Goal: Task Accomplishment & Management: Manage account settings

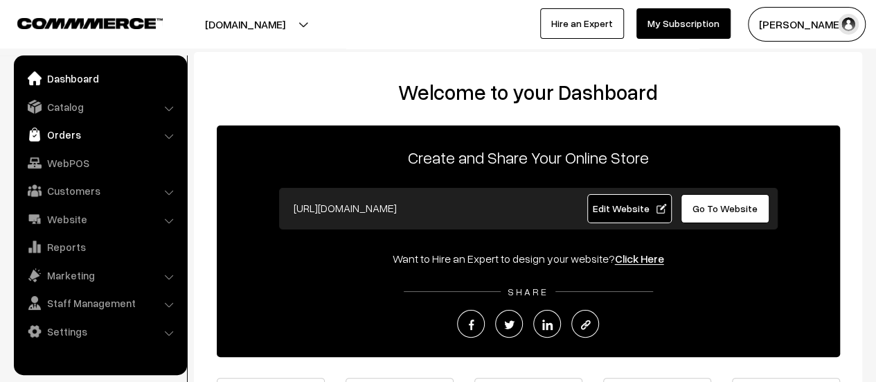
click at [51, 134] on link "Orders" at bounding box center [99, 134] width 165 height 25
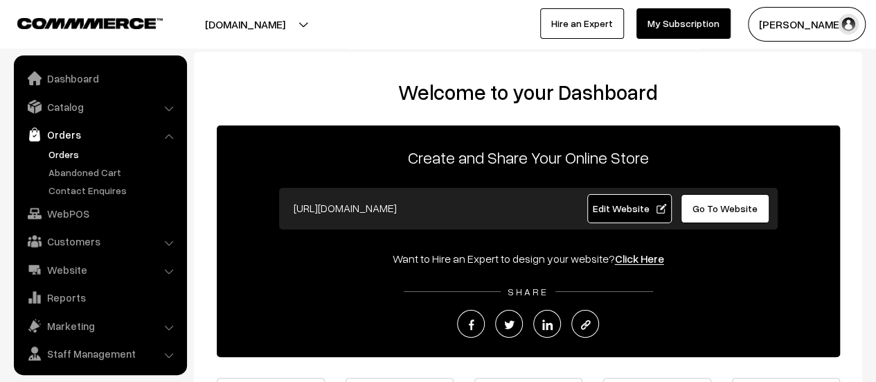
click at [57, 150] on link "Orders" at bounding box center [113, 154] width 137 height 15
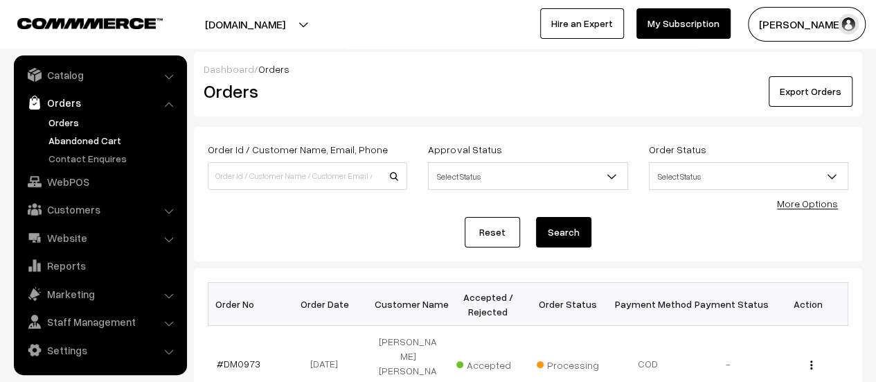
click at [68, 136] on link "Abandoned Cart" at bounding box center [113, 140] width 137 height 15
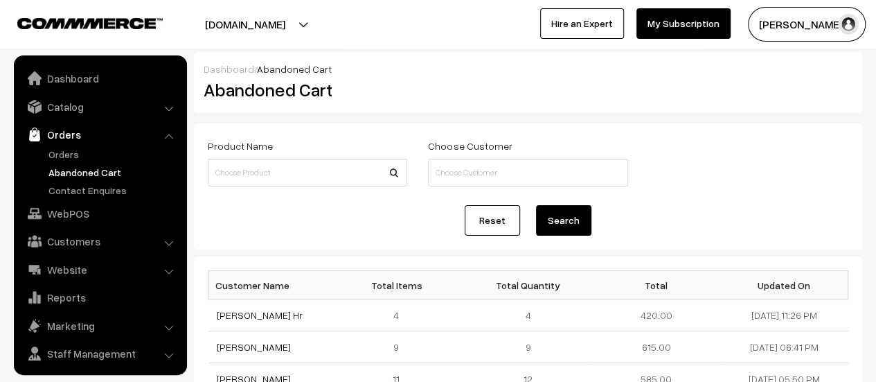
scroll to position [32, 0]
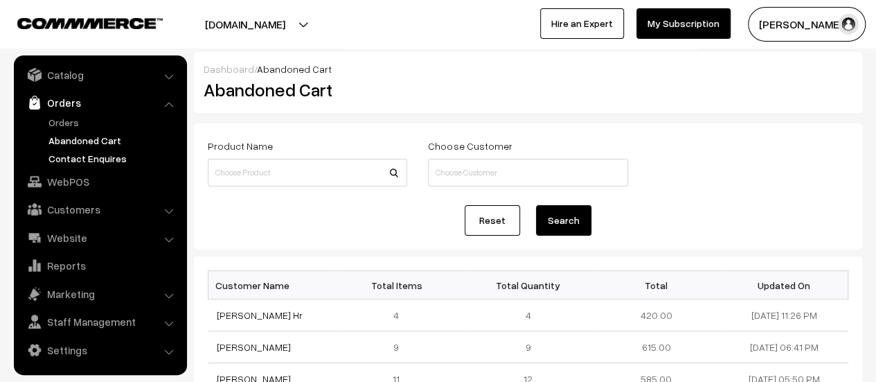
click at [70, 156] on link "Contact Enquires" at bounding box center [113, 158] width 137 height 15
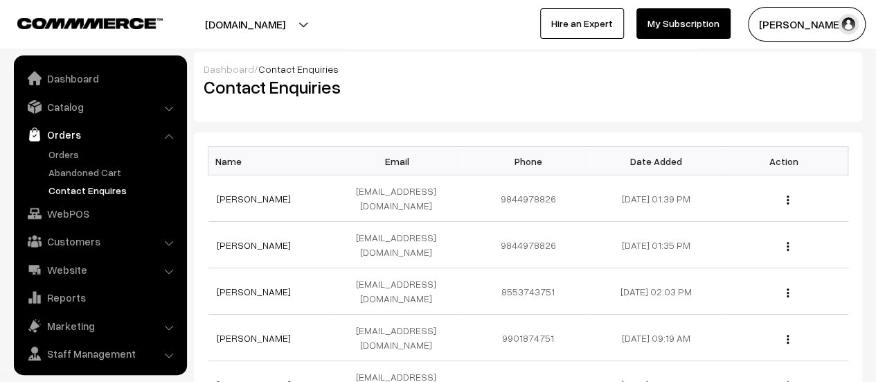
scroll to position [32, 0]
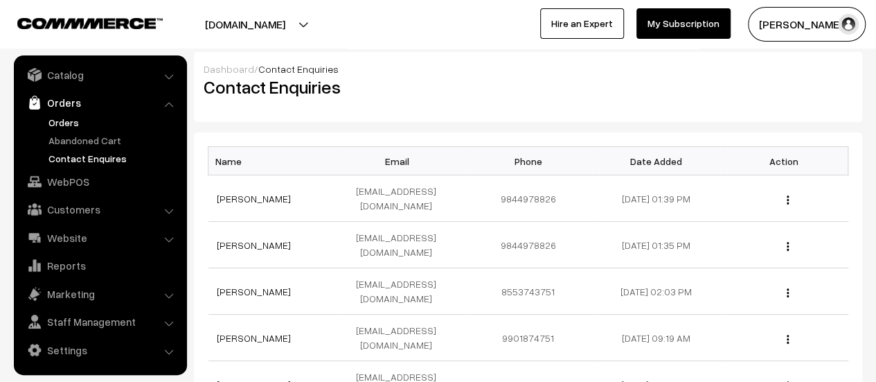
click at [66, 121] on link "Orders" at bounding box center [113, 122] width 137 height 15
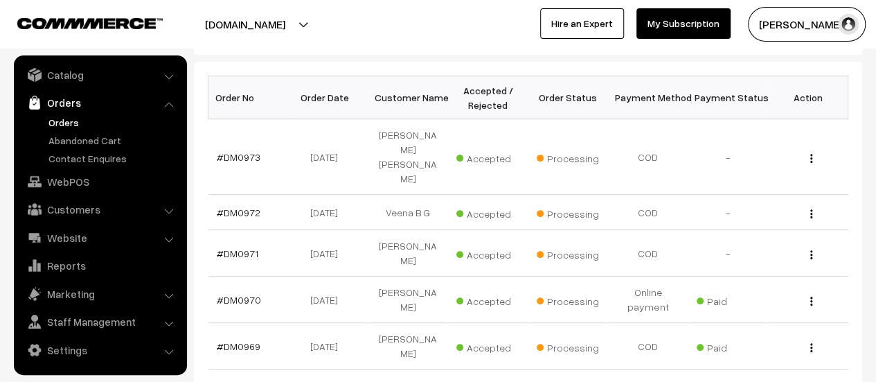
scroll to position [210, 0]
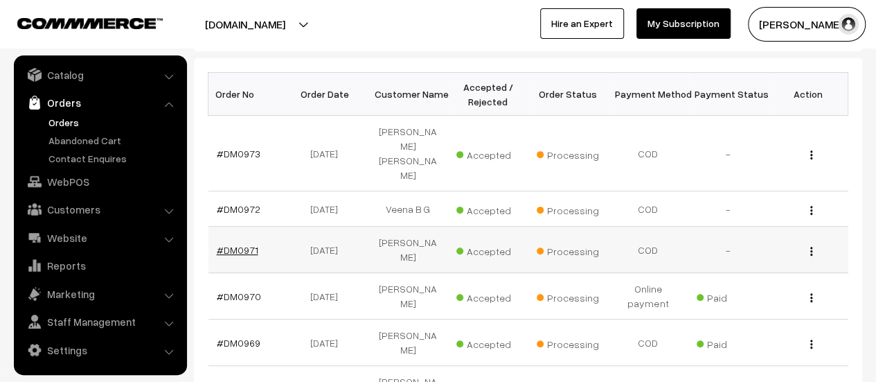
click at [245, 244] on link "#DM0971" at bounding box center [238, 250] width 42 height 12
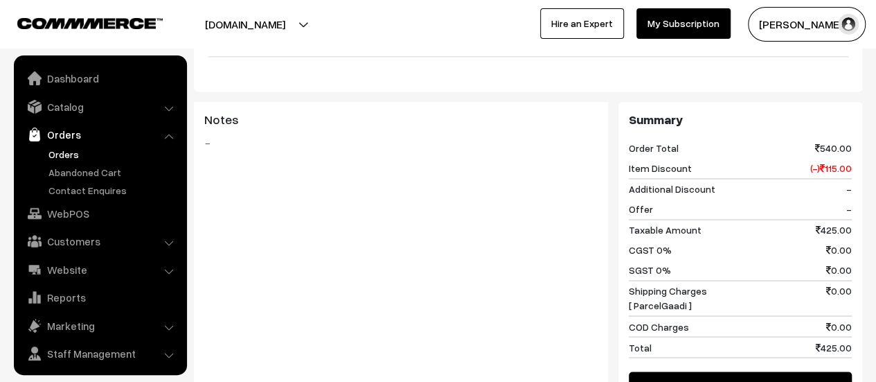
scroll to position [32, 0]
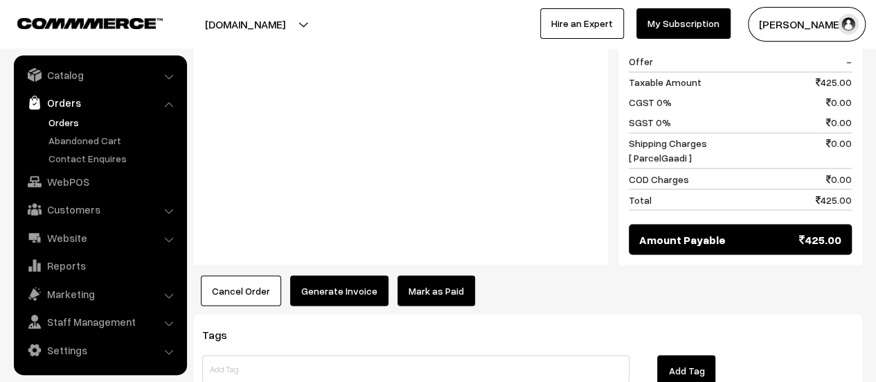
click at [326, 275] on button "Generate Invoice" at bounding box center [339, 290] width 98 height 30
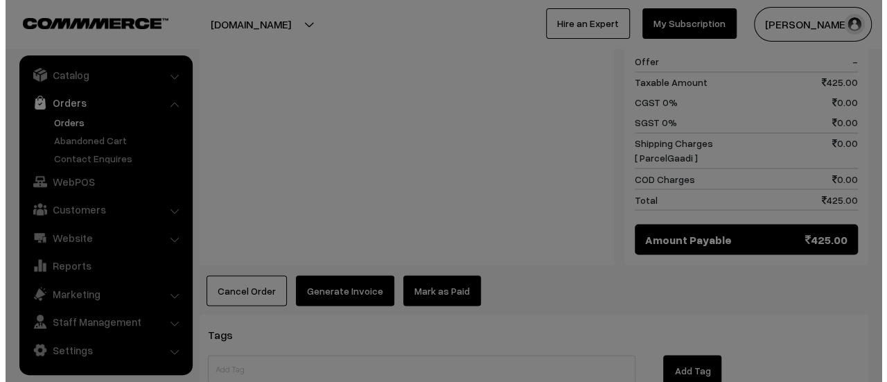
scroll to position [1139, 0]
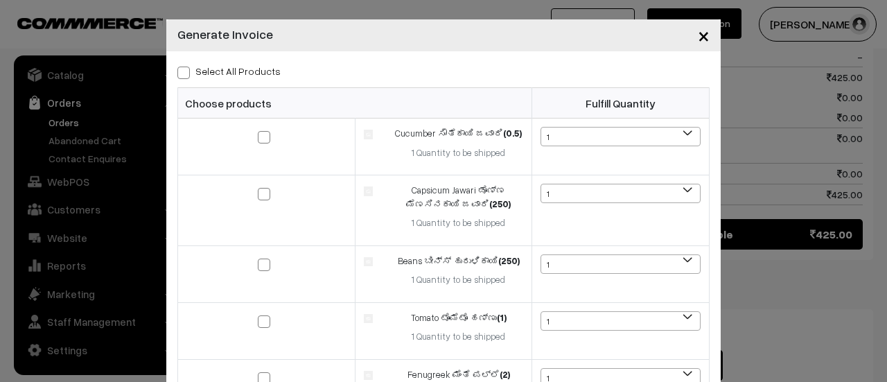
click at [177, 73] on span at bounding box center [183, 72] width 12 height 12
click at [177, 73] on input "Select All Products" at bounding box center [181, 70] width 9 height 9
checkbox input "true"
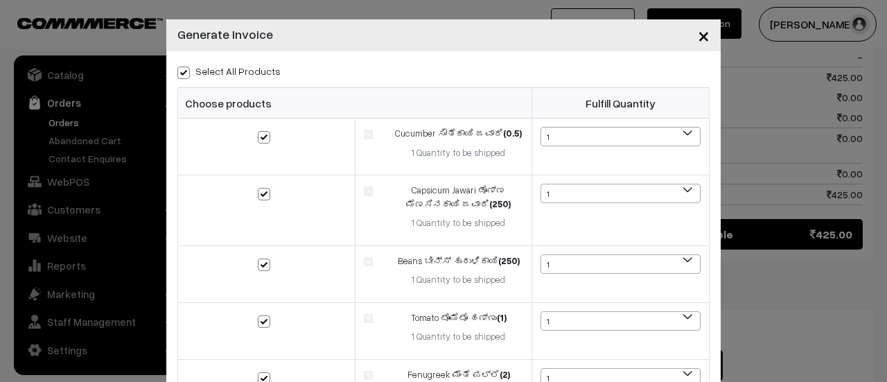
checkbox input "true"
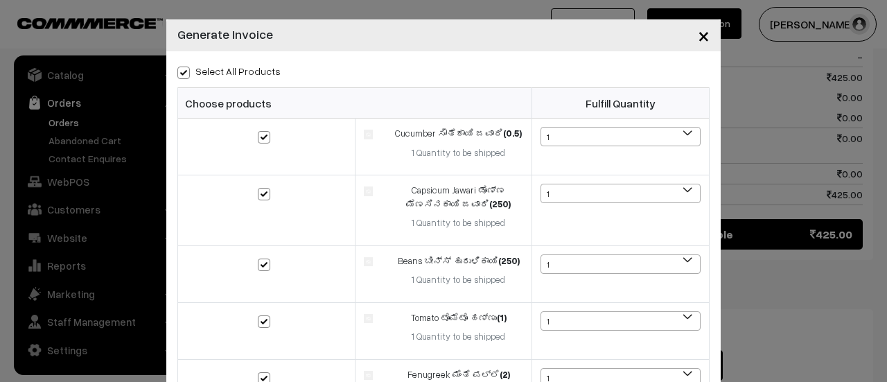
checkbox input "true"
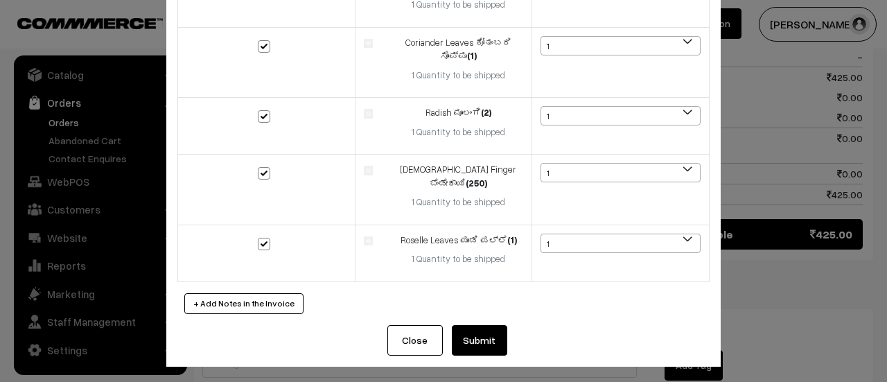
click at [482, 334] on button "Submit" at bounding box center [479, 340] width 55 height 30
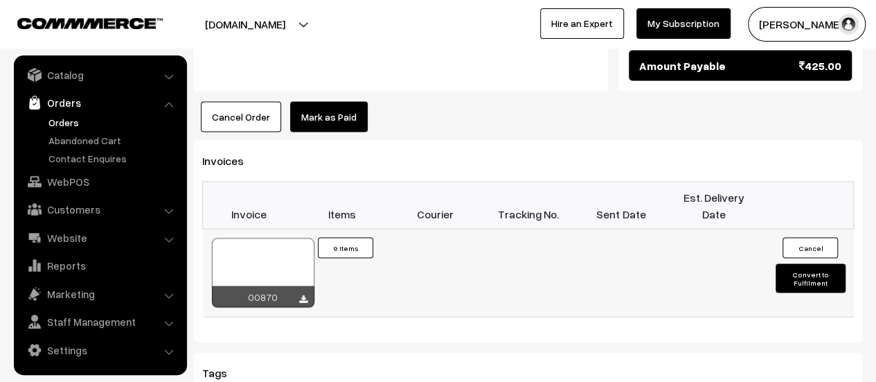
scroll to position [1319, 0]
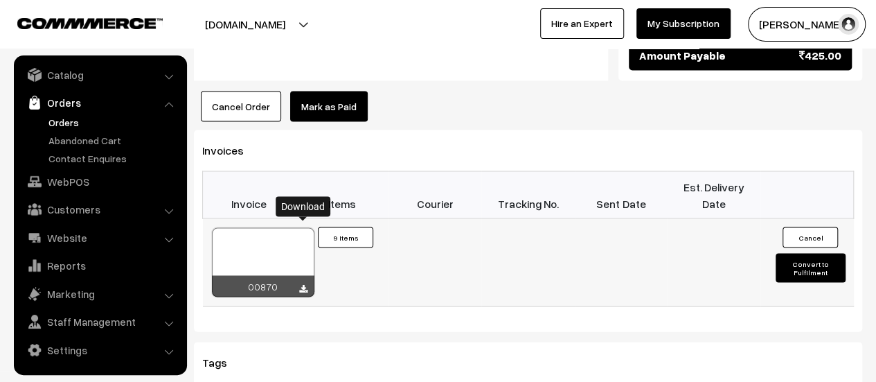
click at [302, 285] on icon at bounding box center [303, 289] width 8 height 9
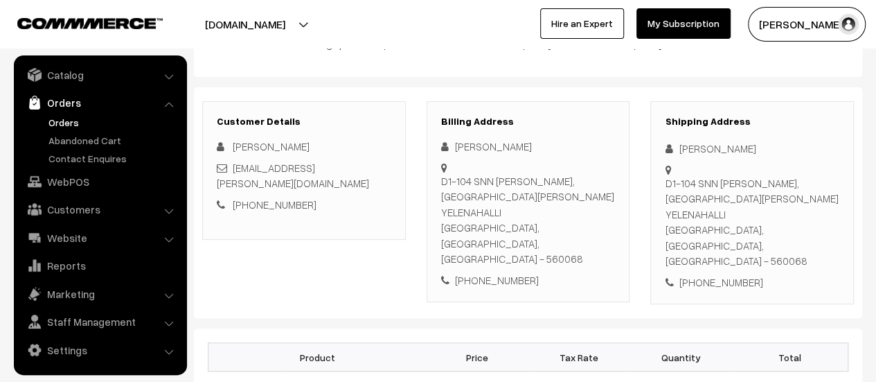
scroll to position [137, 0]
drag, startPoint x: 441, startPoint y: 176, endPoint x: 449, endPoint y: 227, distance: 51.2
click at [449, 227] on div "Anu Dodamani D1-104 SNN RAJ SERENITY, BEGUR KOPPA ROAD YELENAHALLI Bengaluru, K…" at bounding box center [528, 212] width 175 height 149
copy div "D1-104 SNN RAJ SERENITY, BEGUR KOPPA ROAD YELENAHALLI Bengaluru, Karnataka, Ind…"
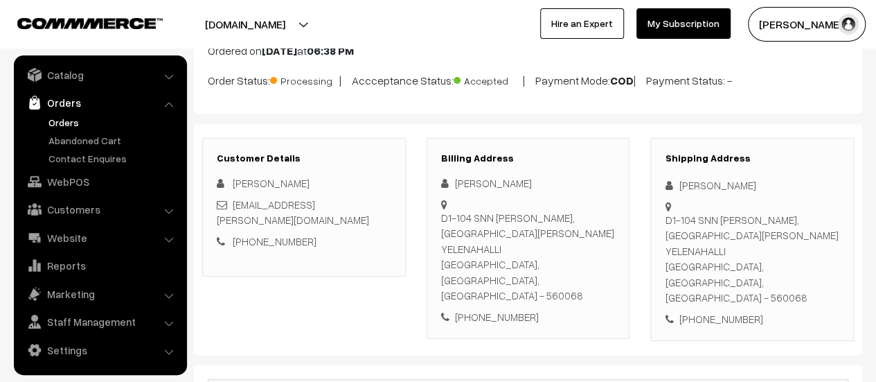
scroll to position [0, 0]
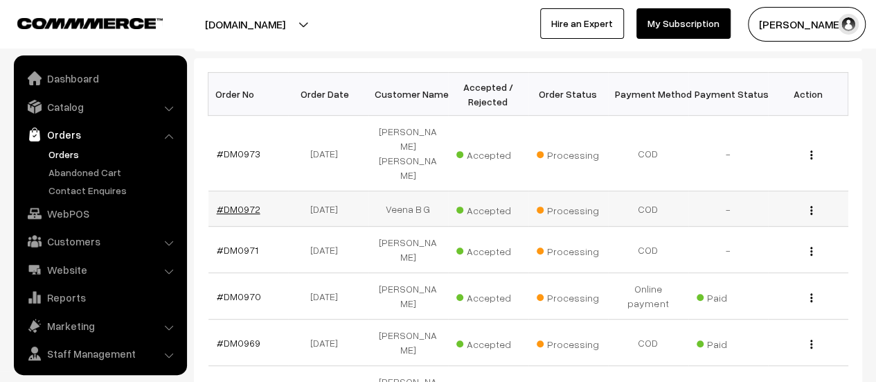
scroll to position [32, 0]
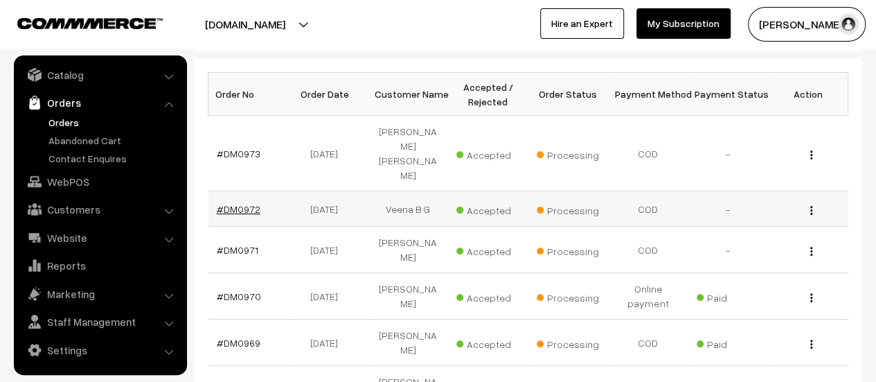
click at [239, 203] on link "#DM0972" at bounding box center [239, 209] width 44 height 12
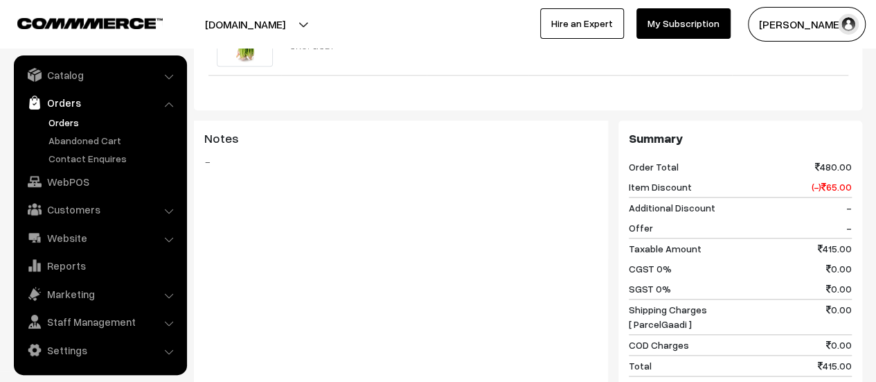
scroll to position [935, 0]
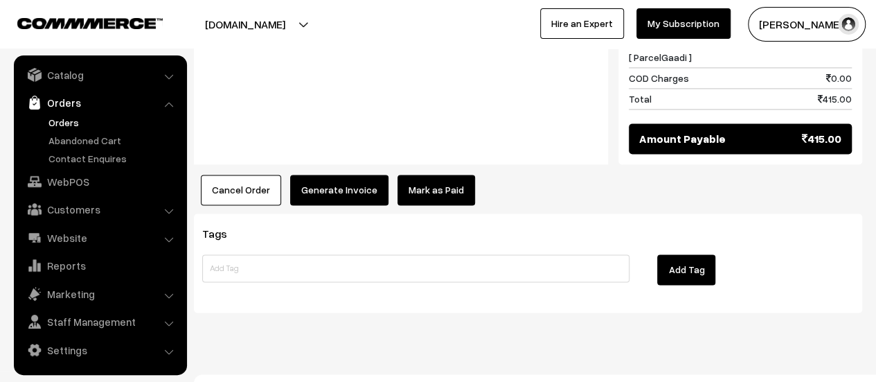
click at [326, 175] on button "Generate Invoice" at bounding box center [339, 190] width 98 height 30
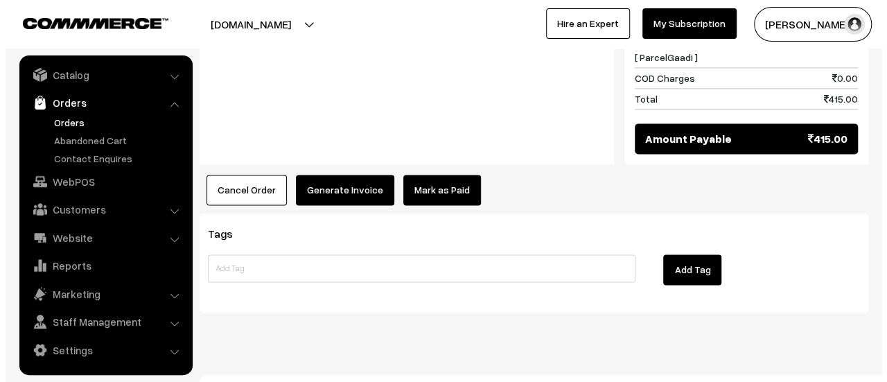
scroll to position [938, 0]
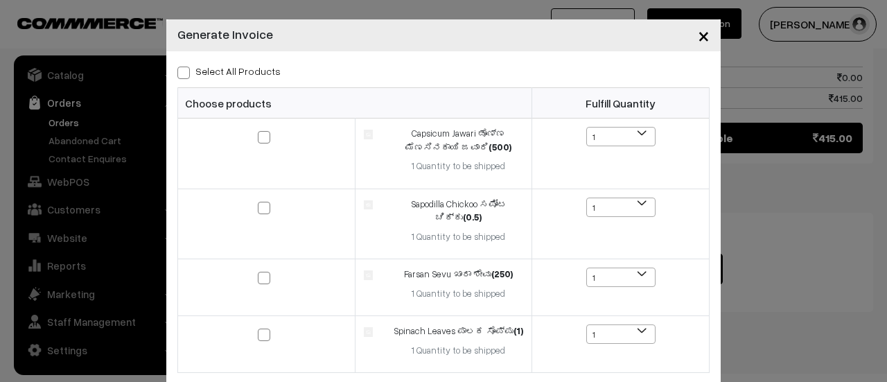
click at [181, 73] on span at bounding box center [183, 72] width 12 height 12
click at [181, 73] on input "Select All Products" at bounding box center [181, 70] width 9 height 9
checkbox input "true"
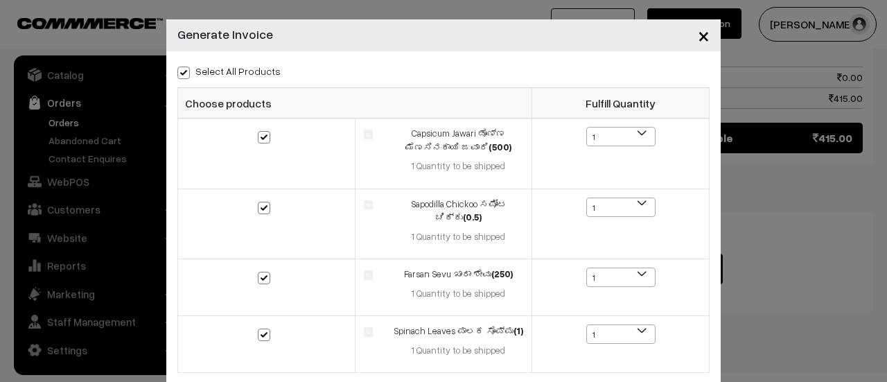
checkbox input "true"
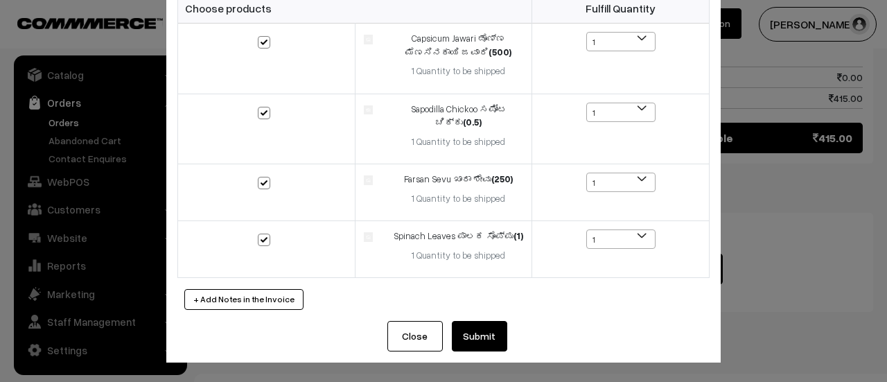
click at [470, 326] on button "Submit" at bounding box center [479, 336] width 55 height 30
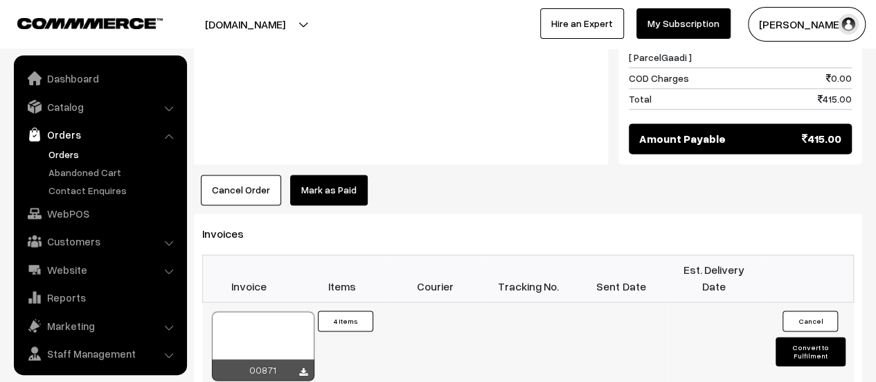
scroll to position [32, 0]
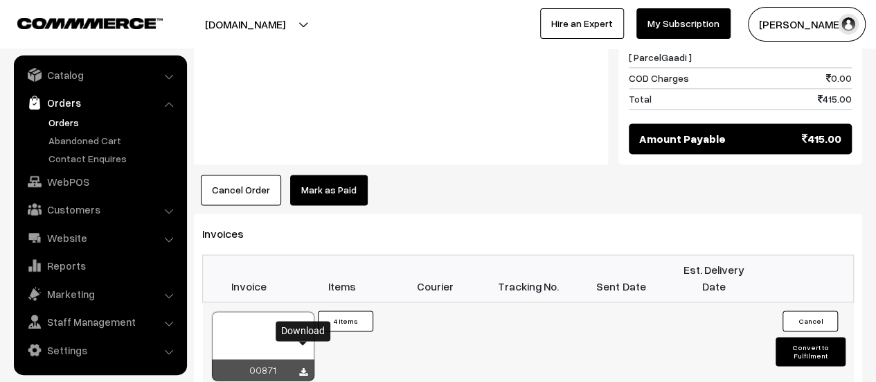
click at [306, 368] on icon at bounding box center [303, 372] width 8 height 9
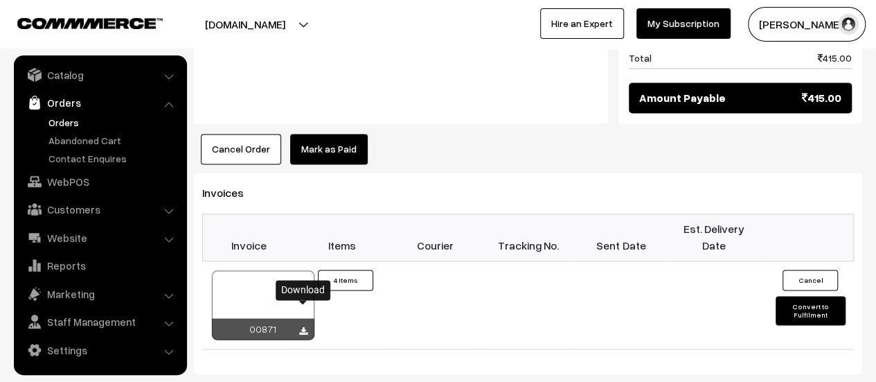
scroll to position [978, 0]
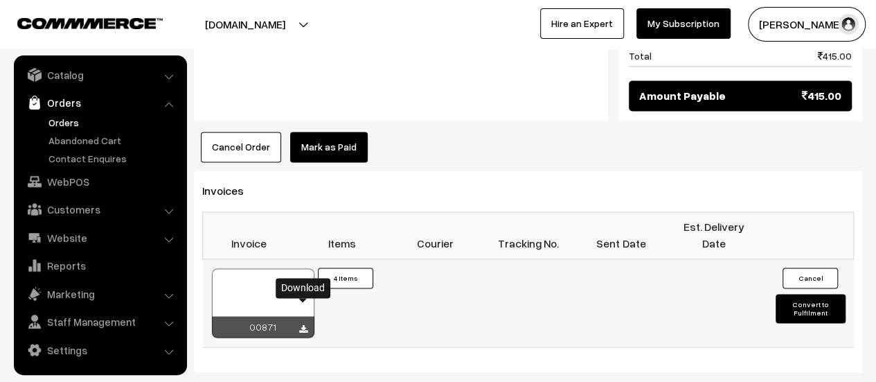
click at [305, 325] on icon at bounding box center [303, 329] width 8 height 9
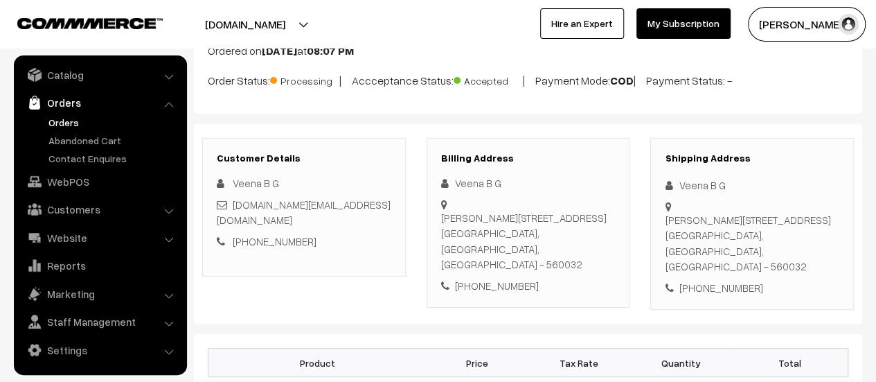
scroll to position [113, 0]
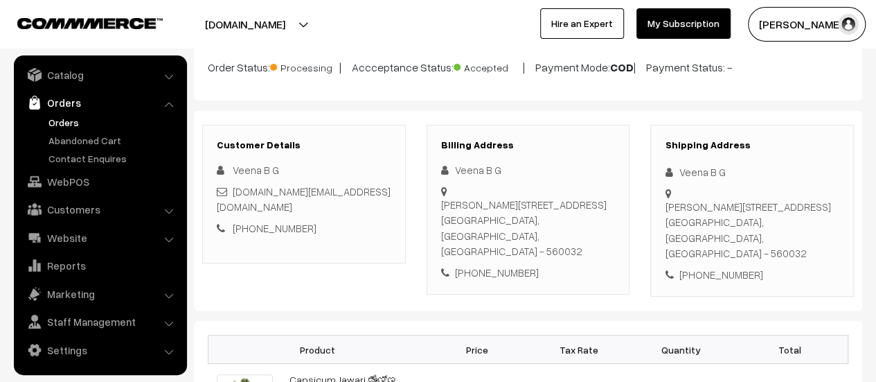
drag, startPoint x: 443, startPoint y: 199, endPoint x: 493, endPoint y: 220, distance: 54.0
click at [493, 220] on div "Shree Shah Niwas, No.39, 15th Cross, 1st floor, RT Nagar 1st block Bengaluru, K…" at bounding box center [528, 228] width 175 height 62
click at [442, 203] on div "Shree Shah Niwas, No.39, 15th Cross, 1st floor, RT Nagar 1st block Bengaluru, K…" at bounding box center [528, 228] width 175 height 62
drag, startPoint x: 442, startPoint y: 203, endPoint x: 598, endPoint y: 238, distance: 160.5
click at [598, 238] on div "Shree Shah Niwas, No.39, 15th Cross, 1st floor, RT Nagar 1st block Bengaluru, K…" at bounding box center [528, 228] width 175 height 62
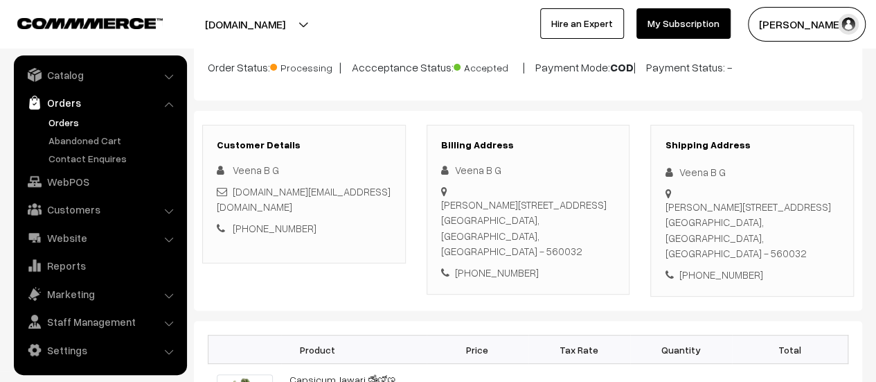
copy div "Shree Shah Niwas, No.39, 15th Cross, 1st floor, RT Nagar 1st block Bengaluru, K…"
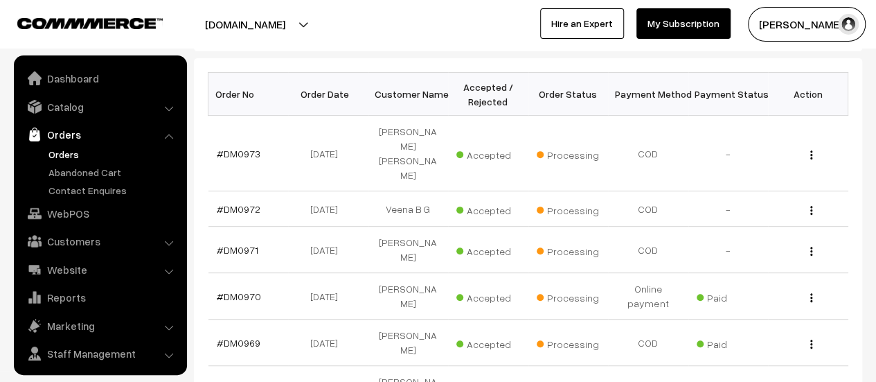
scroll to position [32, 0]
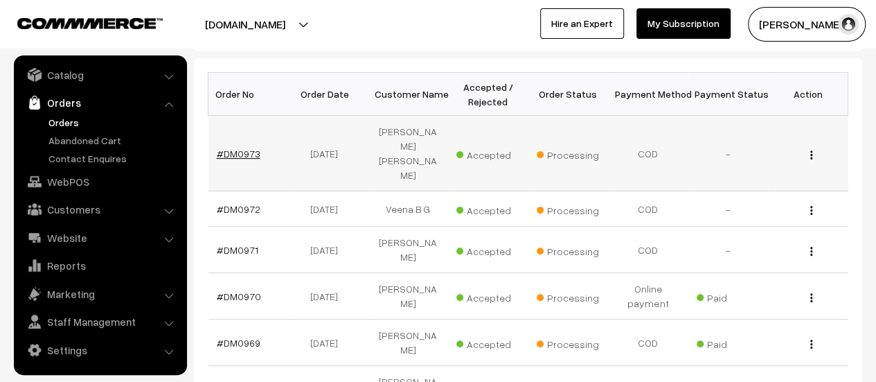
click at [244, 148] on link "#DM0973" at bounding box center [239, 154] width 44 height 12
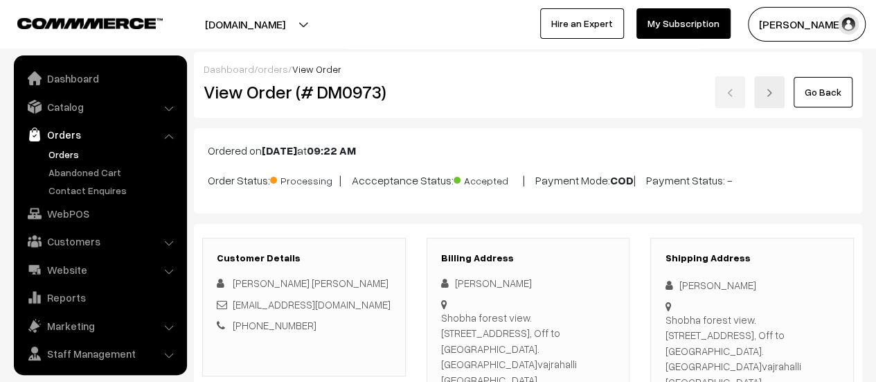
scroll to position [32, 0]
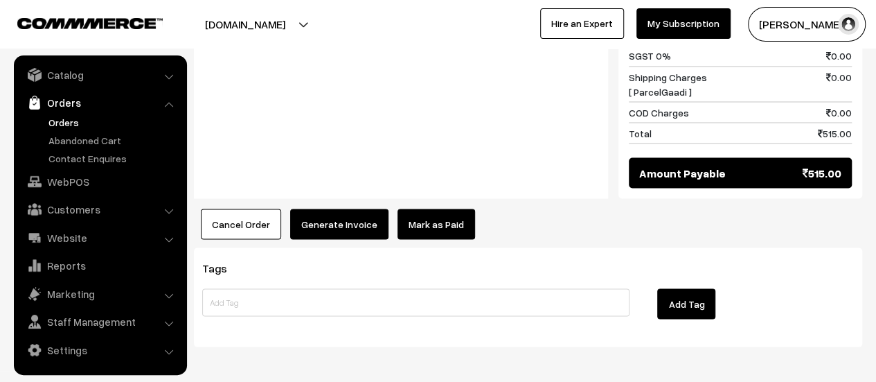
click at [327, 208] on button "Generate Invoice" at bounding box center [339, 223] width 98 height 30
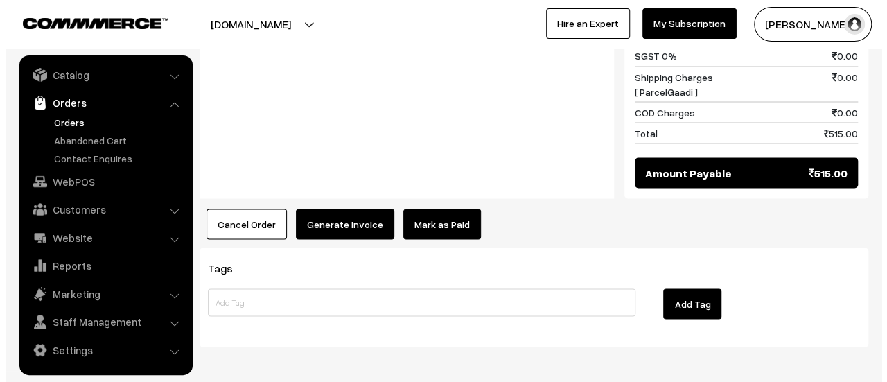
scroll to position [1245, 0]
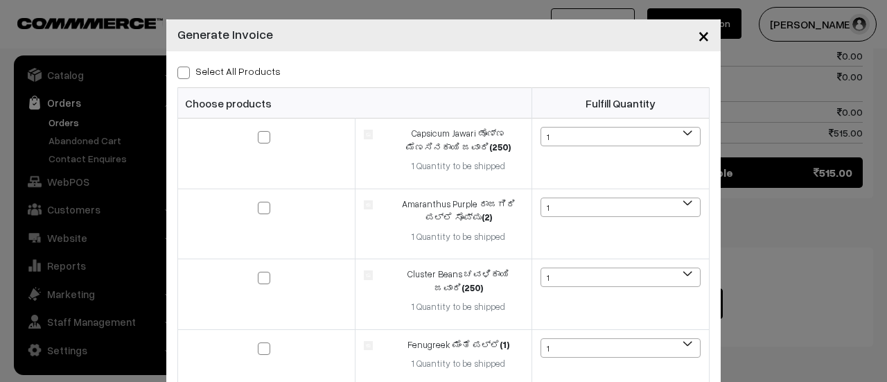
click at [179, 76] on span at bounding box center [183, 72] width 12 height 12
click at [179, 75] on input "Select All Products" at bounding box center [181, 70] width 9 height 9
checkbox input "true"
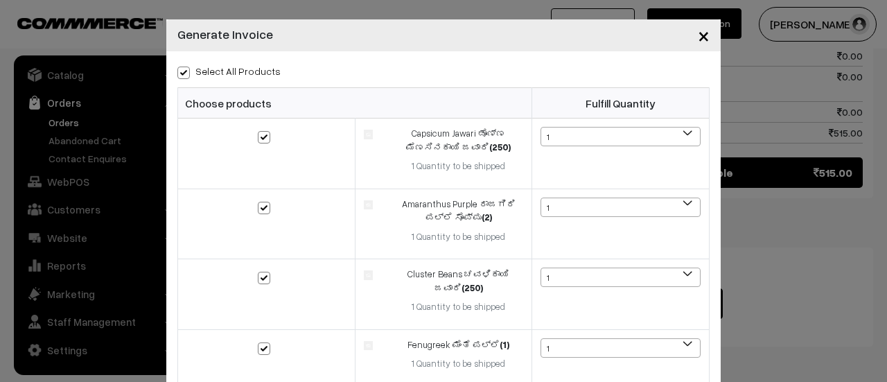
checkbox input "true"
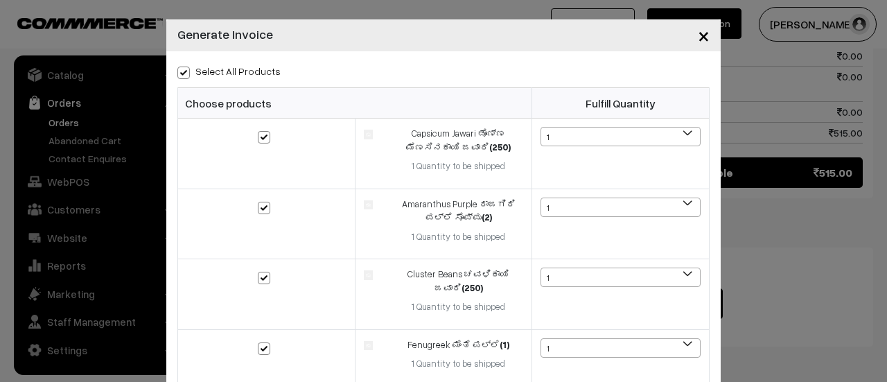
checkbox input "true"
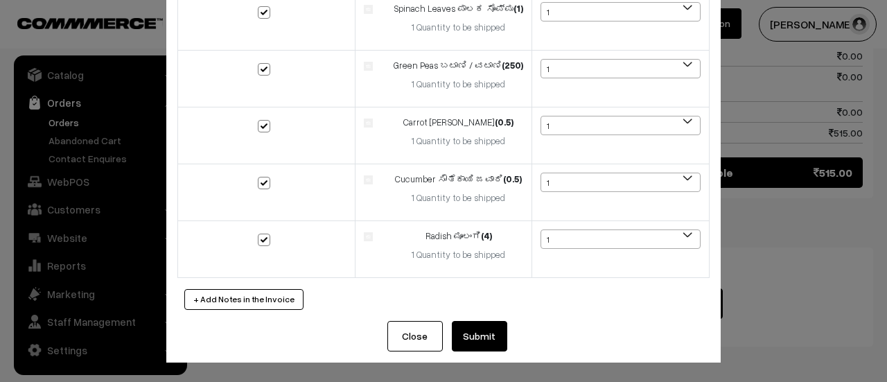
click at [474, 346] on button "Submit" at bounding box center [479, 336] width 55 height 30
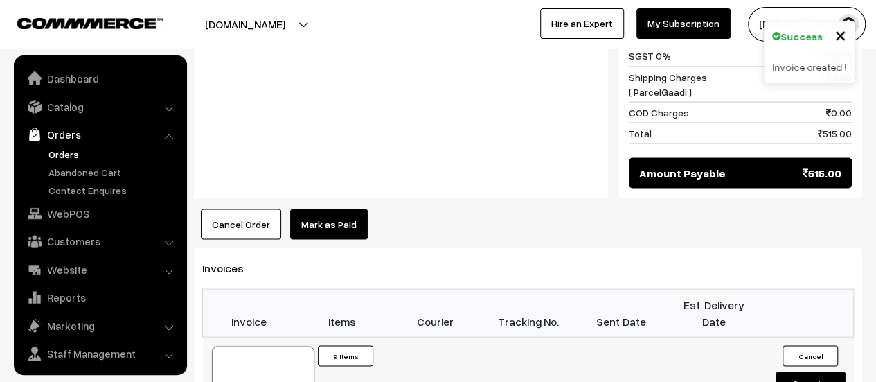
scroll to position [32, 0]
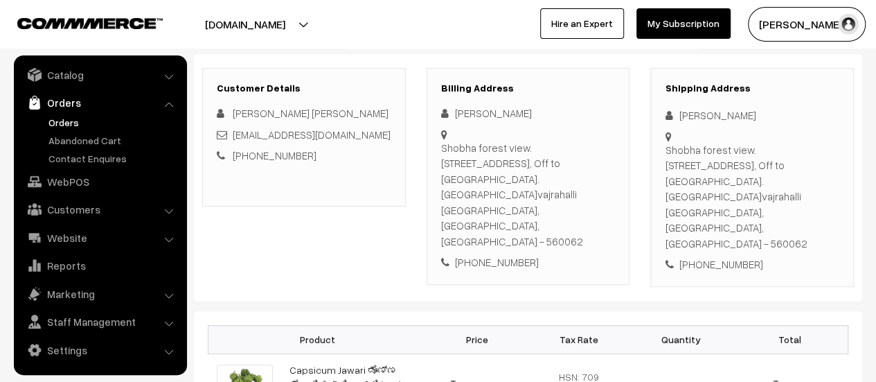
scroll to position [170, 0]
drag, startPoint x: 441, startPoint y: 143, endPoint x: 597, endPoint y: 192, distance: 163.9
click at [597, 192] on div "Shobha forest view. 6215# cedar, Off to Kanakapura road. Beside madeshwar templ…" at bounding box center [528, 193] width 175 height 109
copy div "Shobha forest view. 6215# cedar, Off to Kanakapura road. Beside madeshwar templ…"
click at [88, 131] on ul "Orders" at bounding box center [100, 140] width 166 height 51
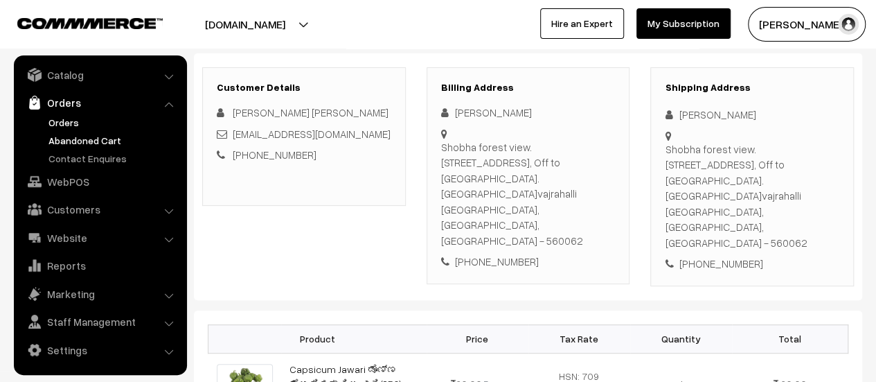
click at [88, 134] on link "Abandoned Cart" at bounding box center [113, 140] width 137 height 15
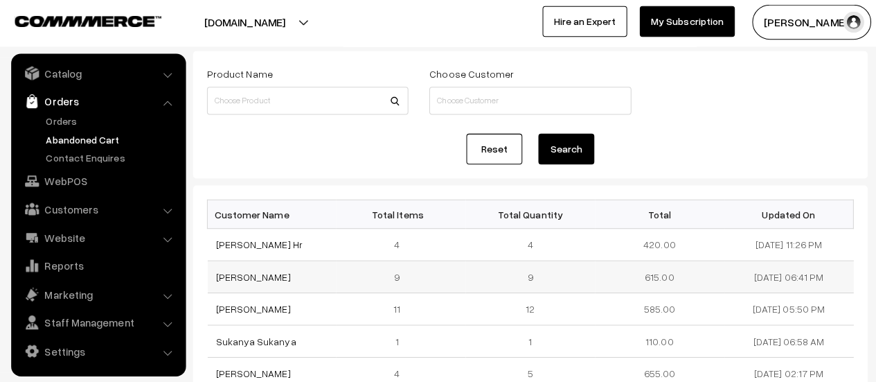
scroll to position [70, 0]
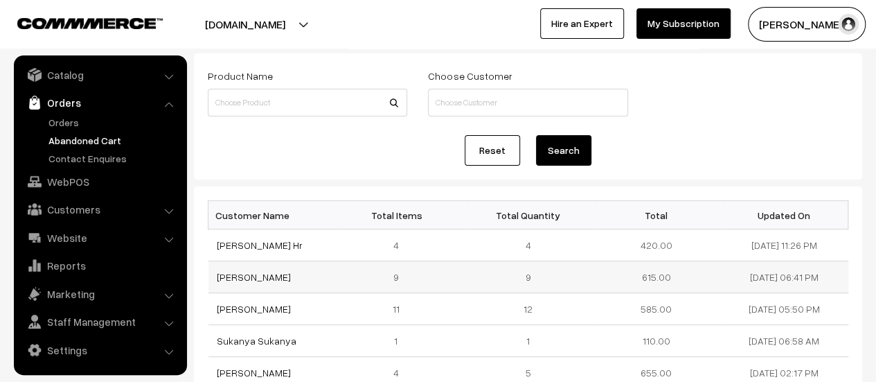
drag, startPoint x: 305, startPoint y: 274, endPoint x: 209, endPoint y: 275, distance: 95.6
click at [209, 275] on td "[PERSON_NAME]" at bounding box center [272, 277] width 128 height 32
copy link "[PERSON_NAME]"
click at [267, 276] on link "[PERSON_NAME]" at bounding box center [254, 277] width 74 height 12
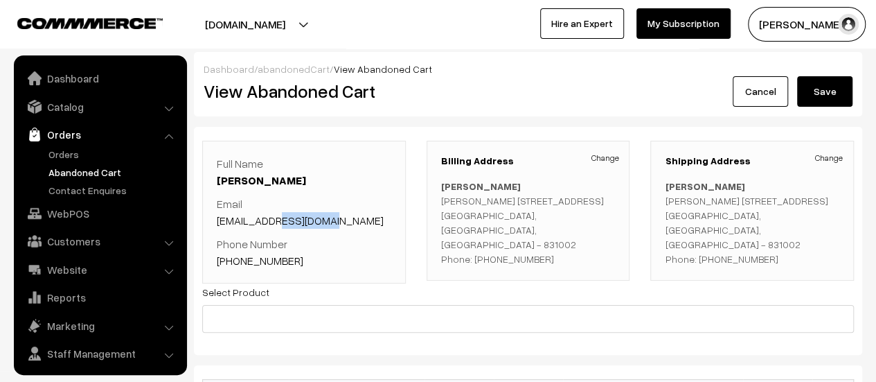
scroll to position [32, 0]
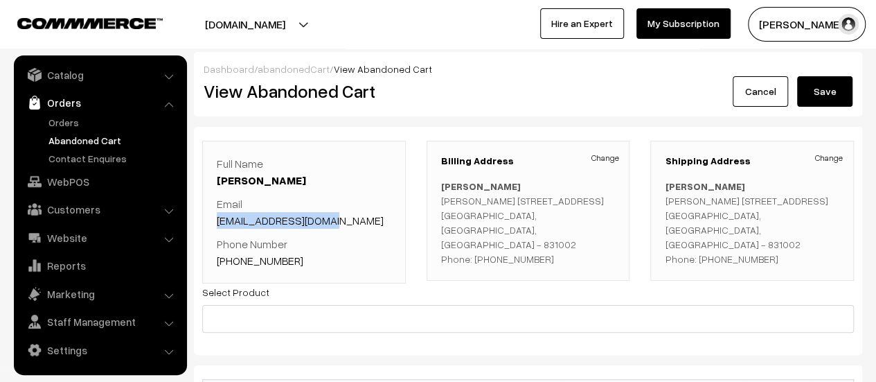
click at [218, 224] on p "Email vijukabber1@gmail.com" at bounding box center [304, 211] width 175 height 33
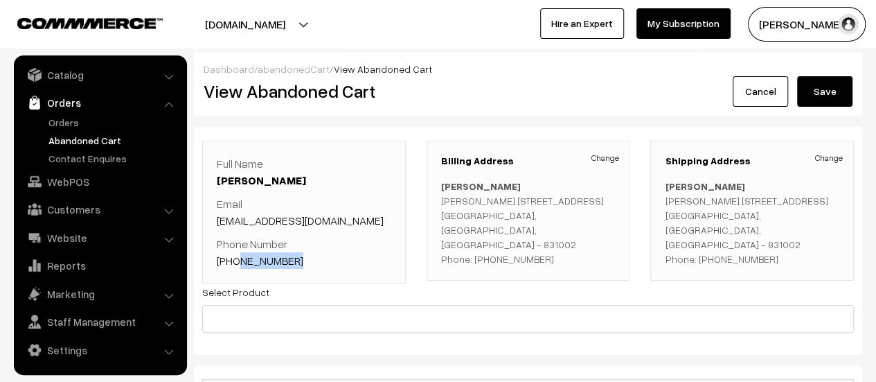
drag, startPoint x: 292, startPoint y: 258, endPoint x: 233, endPoint y: 256, distance: 58.9
click at [233, 256] on p "Phone Number +91 7411528289" at bounding box center [304, 252] width 175 height 33
copy link "7411528289"
click at [55, 120] on link "Orders" at bounding box center [113, 122] width 137 height 15
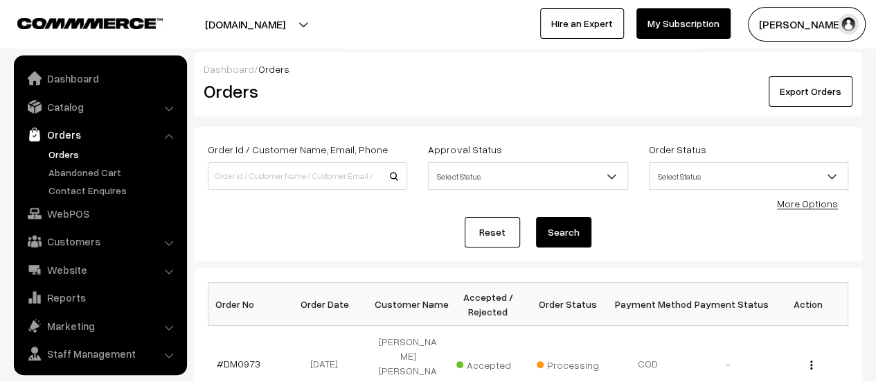
scroll to position [32, 0]
